Goal: Book appointment/travel/reservation

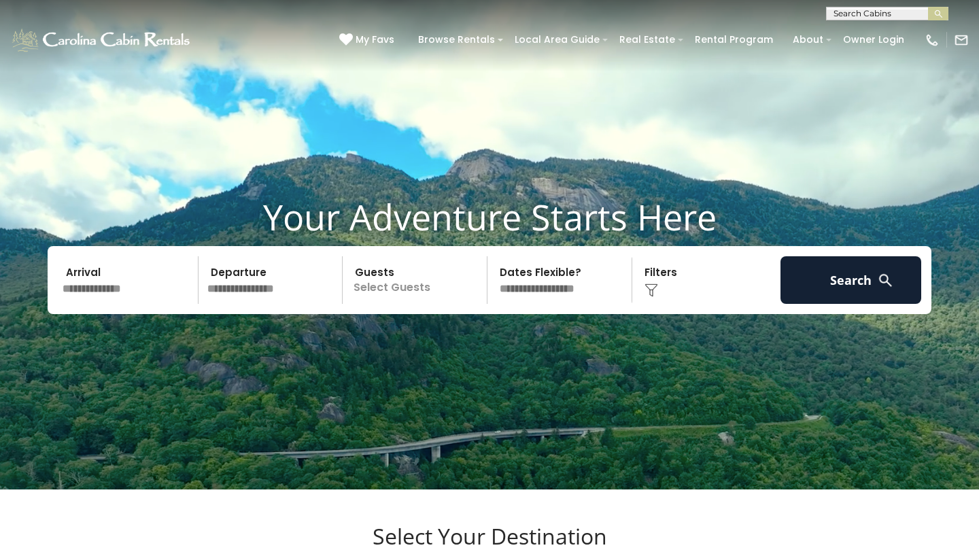
scroll to position [1, 0]
click at [875, 18] on input "text" at bounding box center [886, 16] width 119 height 14
type input "*****"
click at [880, 32] on li "[PERSON_NAME]" at bounding box center [887, 32] width 121 height 12
click at [935, 20] on button "submit" at bounding box center [938, 14] width 20 height 14
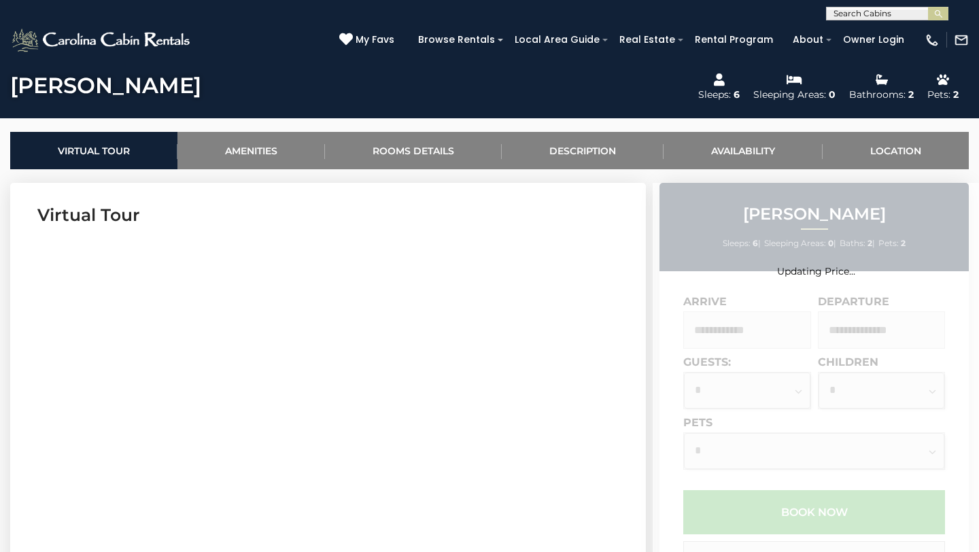
scroll to position [526, 0]
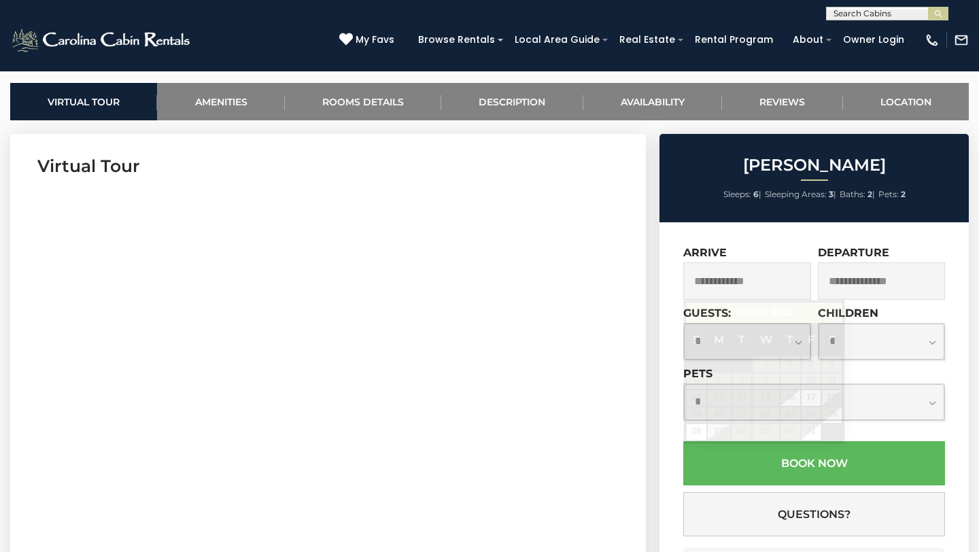
click at [733, 278] on input "text" at bounding box center [747, 280] width 128 height 37
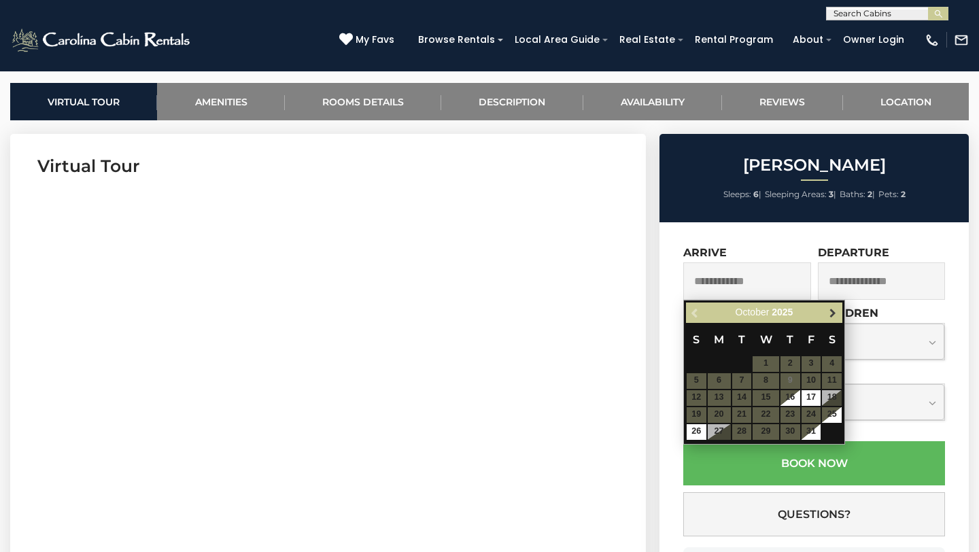
click at [832, 315] on span "Next" at bounding box center [832, 312] width 11 height 11
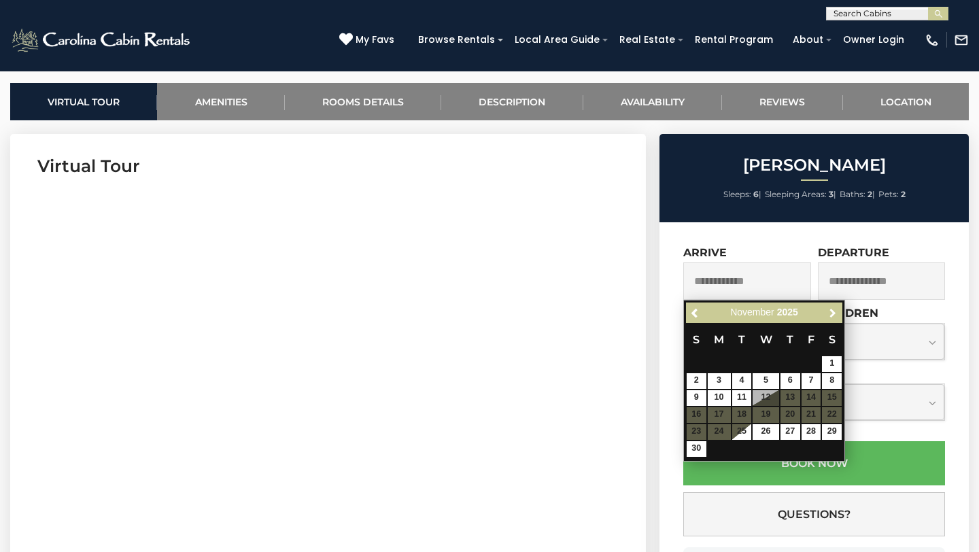
click at [832, 315] on span "Next" at bounding box center [832, 312] width 11 height 11
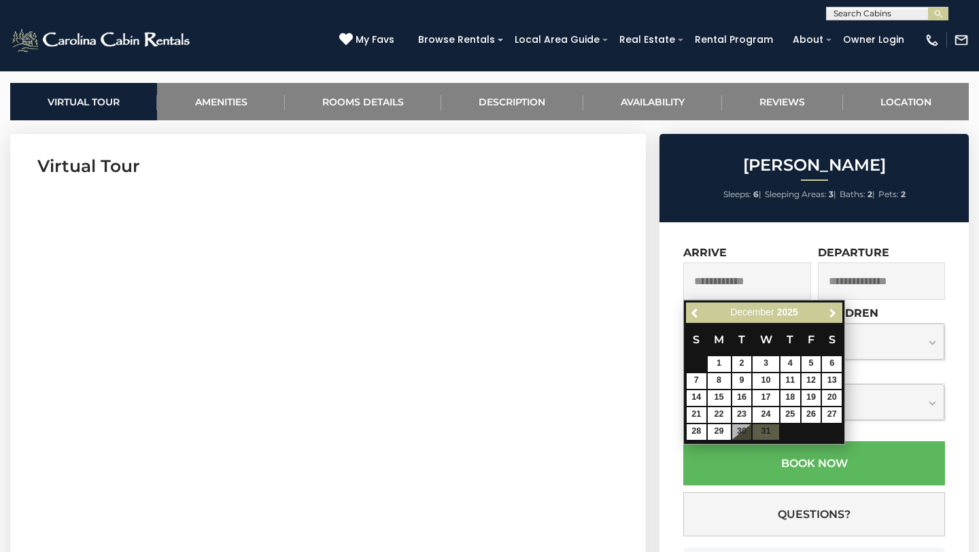
click at [832, 315] on span "Next" at bounding box center [832, 312] width 11 height 11
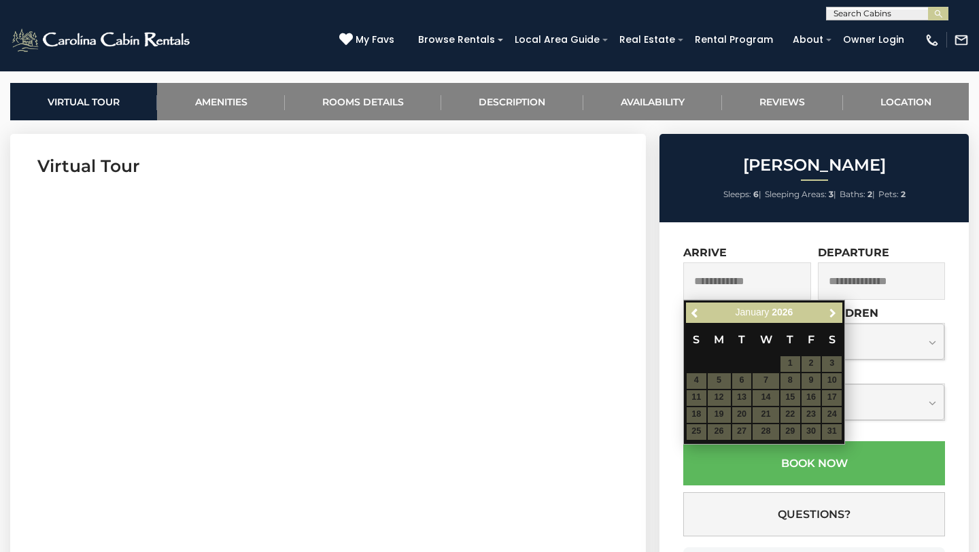
click at [832, 315] on span "Next" at bounding box center [832, 312] width 11 height 11
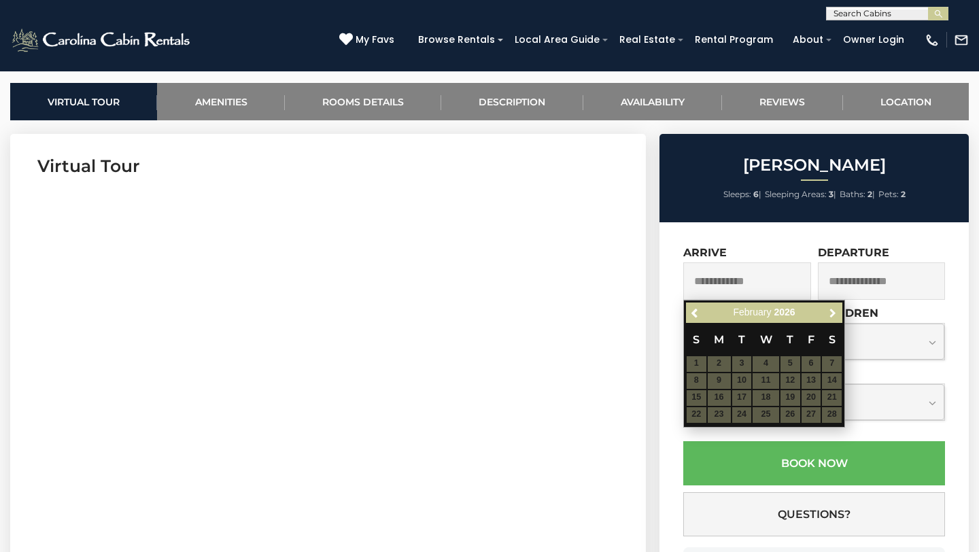
click at [832, 315] on span "Next" at bounding box center [832, 312] width 11 height 11
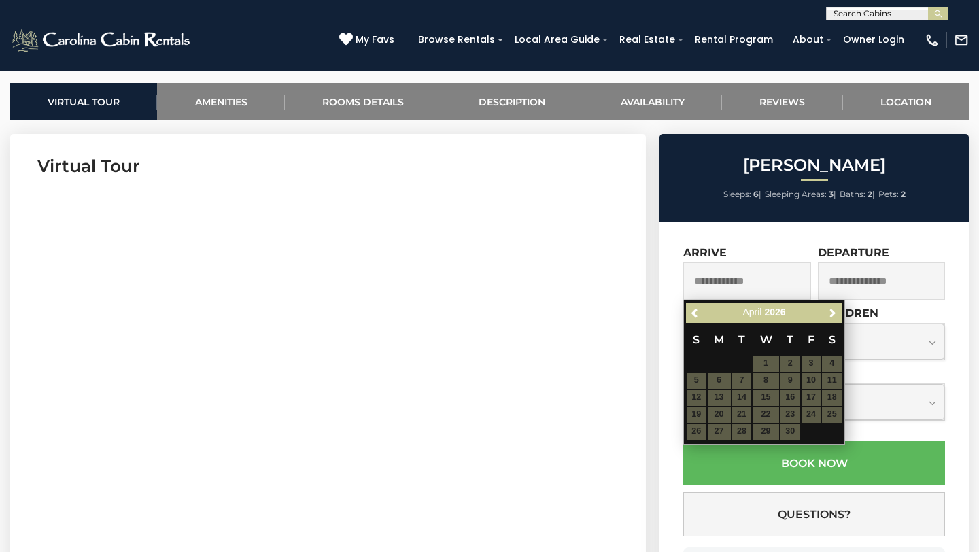
click at [832, 315] on span "Next" at bounding box center [832, 312] width 11 height 11
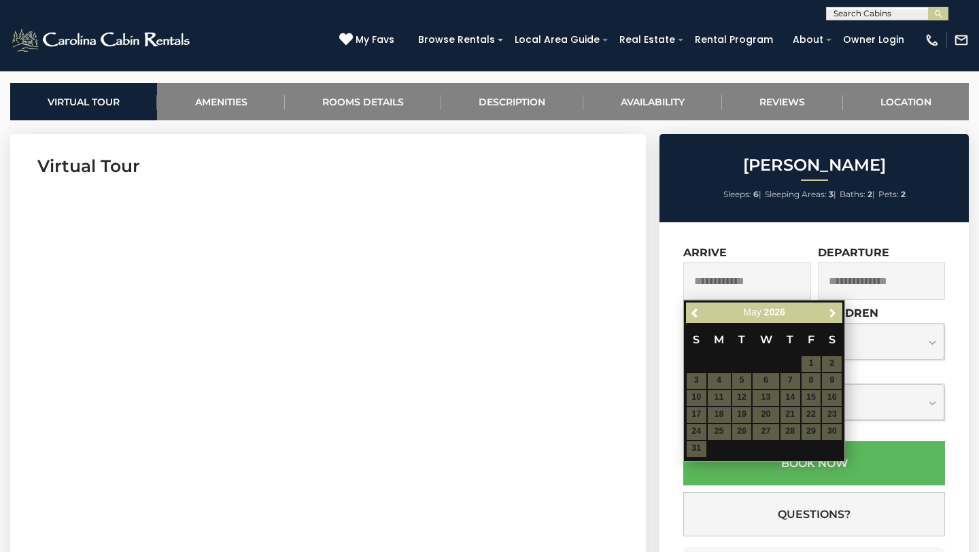
click at [832, 315] on span "Next" at bounding box center [832, 312] width 11 height 11
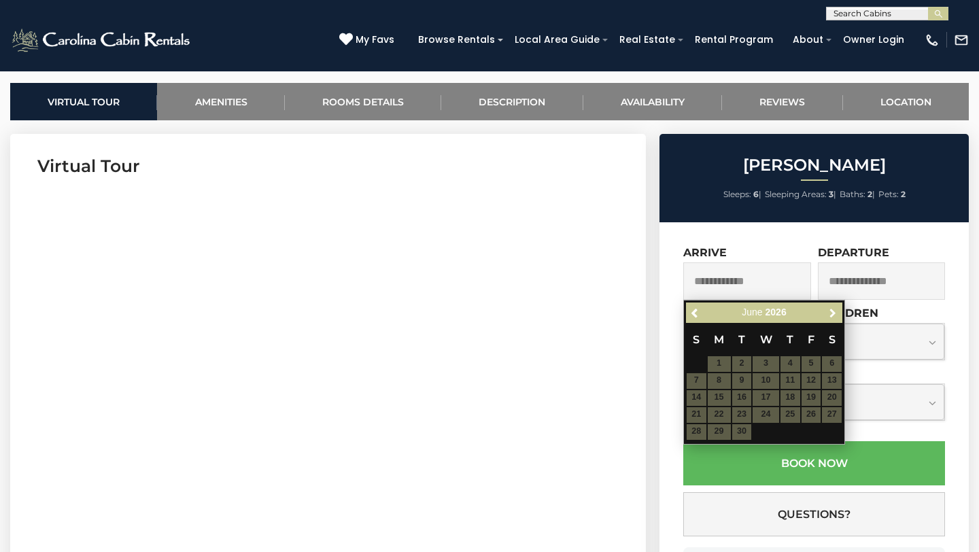
click at [832, 315] on span "Next" at bounding box center [832, 312] width 11 height 11
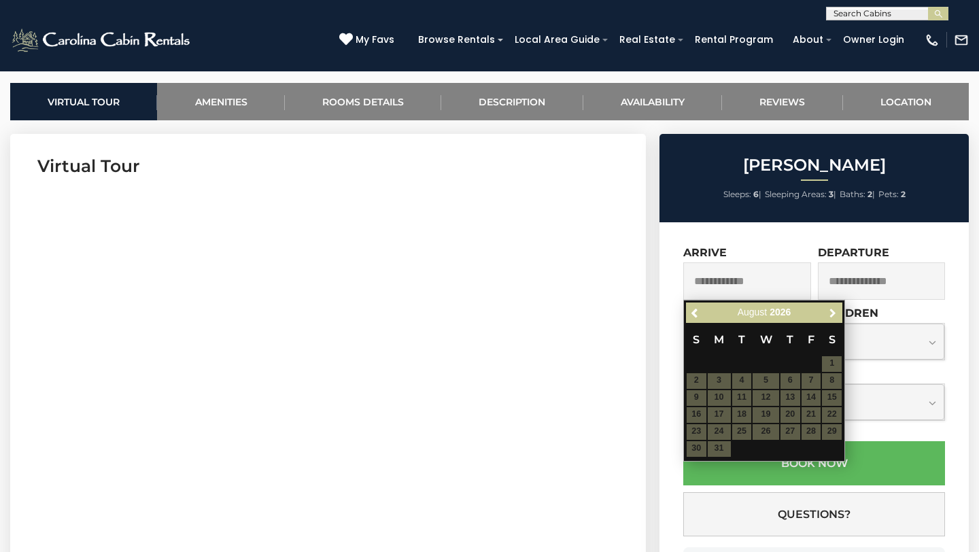
click at [832, 315] on span "Next" at bounding box center [832, 312] width 11 height 11
click at [691, 313] on span "Previous" at bounding box center [695, 312] width 11 height 11
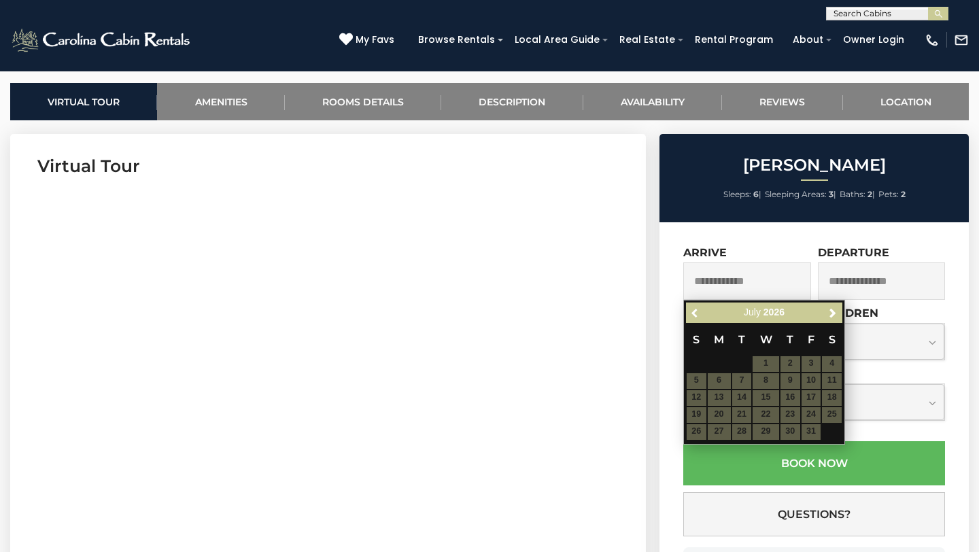
click at [691, 313] on span "Previous" at bounding box center [695, 312] width 11 height 11
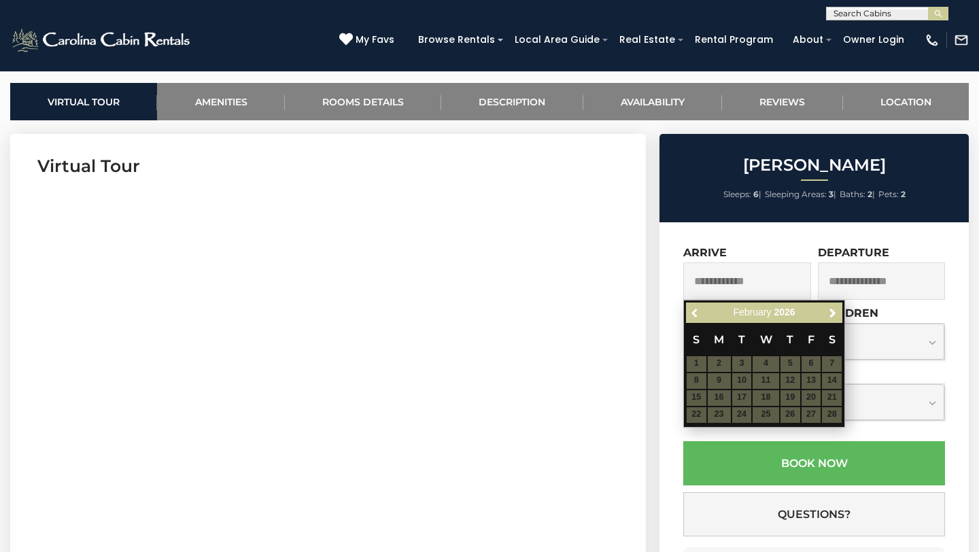
click at [691, 313] on span "Previous" at bounding box center [695, 312] width 11 height 11
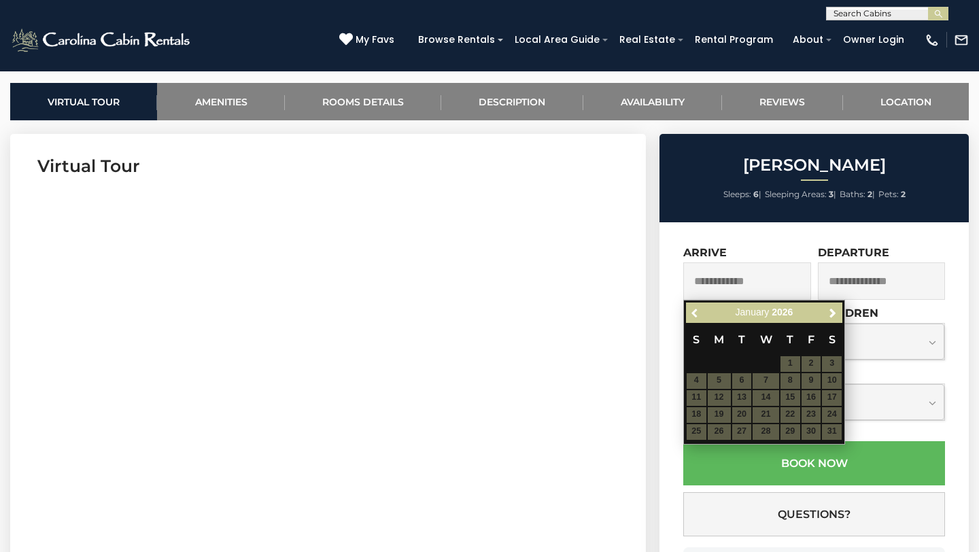
click at [691, 313] on span "Previous" at bounding box center [695, 312] width 11 height 11
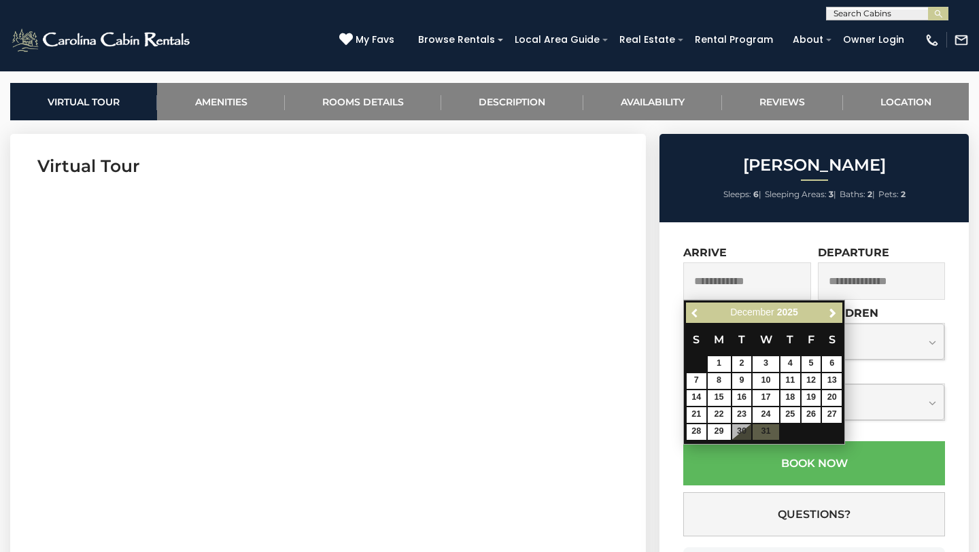
click at [691, 313] on span "Previous" at bounding box center [695, 312] width 11 height 11
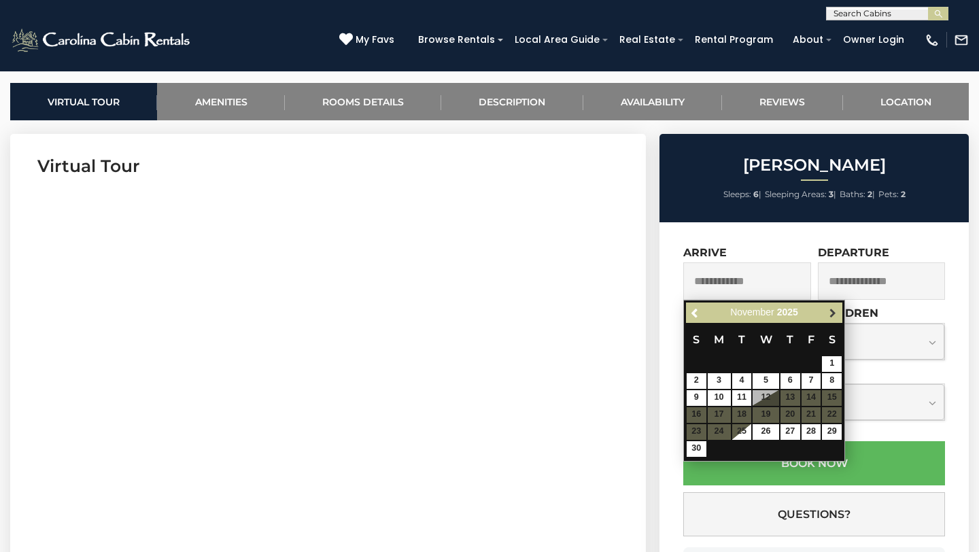
click at [834, 319] on link "Next" at bounding box center [832, 313] width 17 height 17
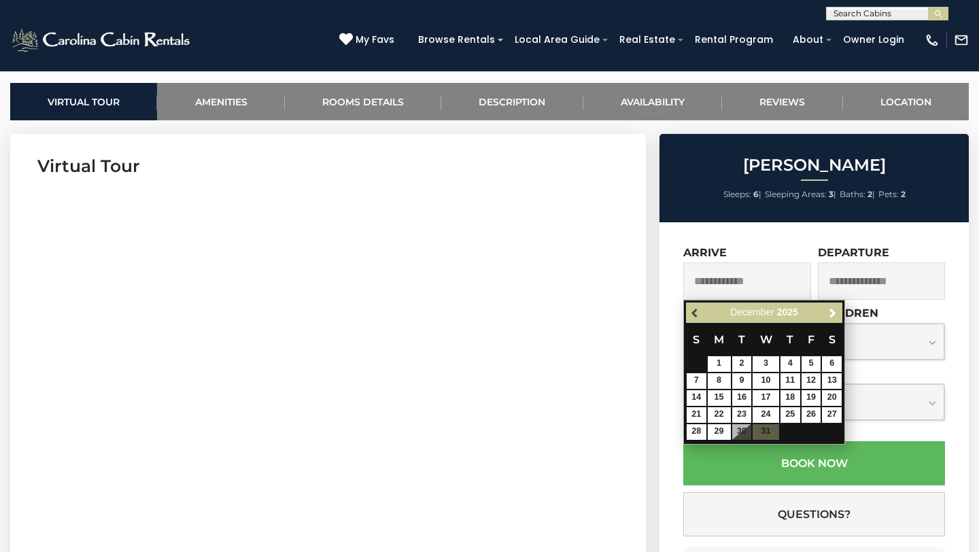
click at [693, 315] on span "Previous" at bounding box center [695, 312] width 11 height 11
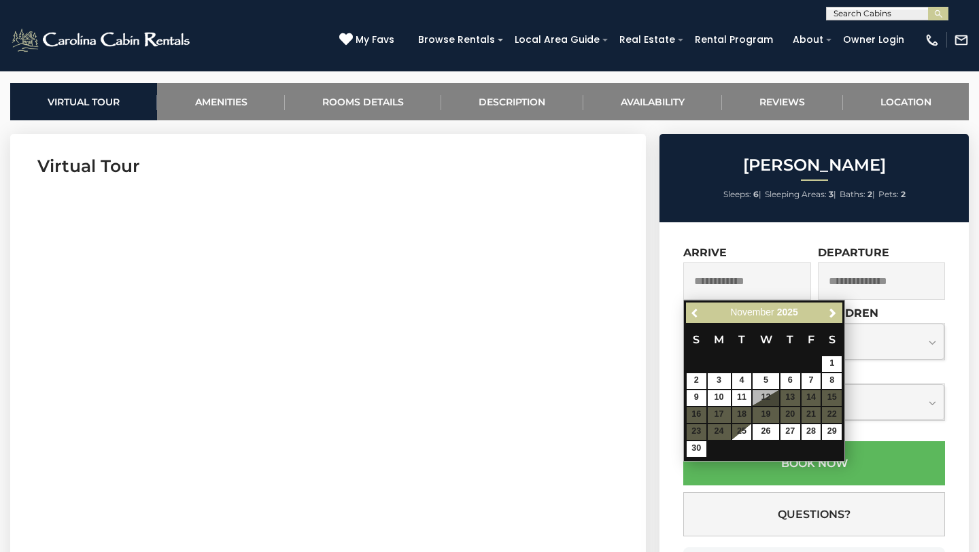
click at [693, 315] on span "Previous" at bounding box center [695, 312] width 11 height 11
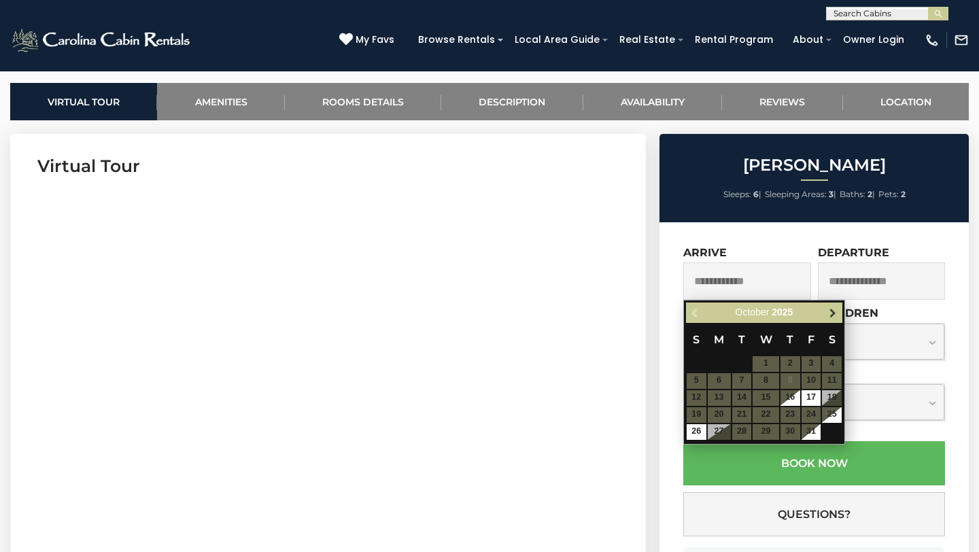
click at [833, 315] on span "Next" at bounding box center [832, 312] width 11 height 11
